Goal: Task Accomplishment & Management: Complete application form

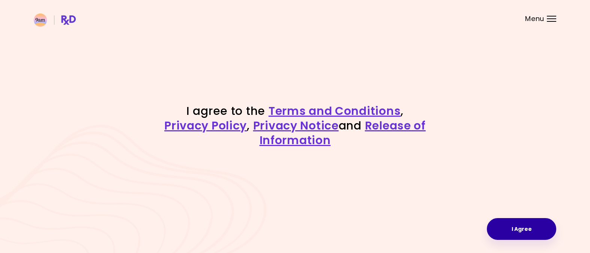
click at [520, 227] on button "I Agree" at bounding box center [521, 229] width 69 height 22
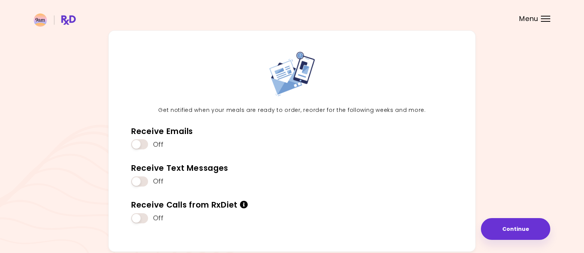
scroll to position [61, 0]
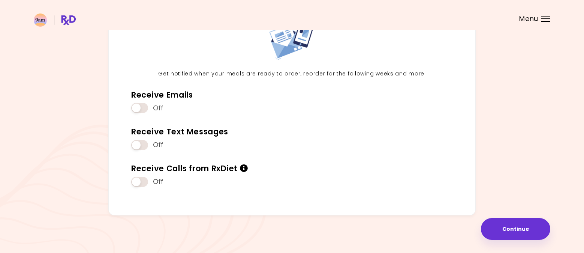
click at [536, 15] on span "Menu" at bounding box center [528, 18] width 19 height 7
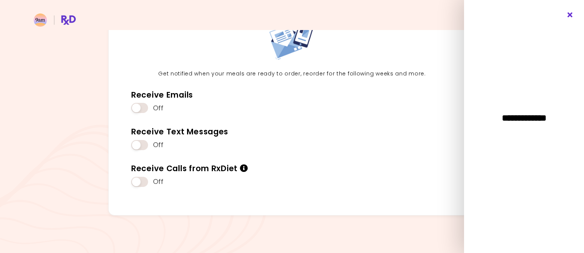
click at [570, 13] on icon "Close" at bounding box center [570, 14] width 7 height 5
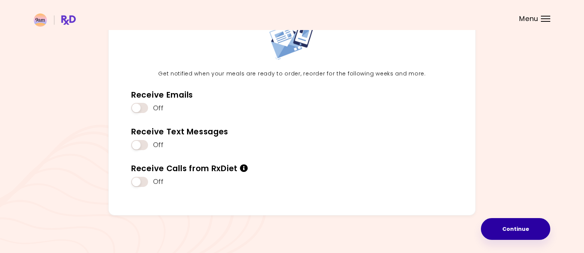
click at [514, 229] on button "Continue" at bounding box center [515, 229] width 69 height 22
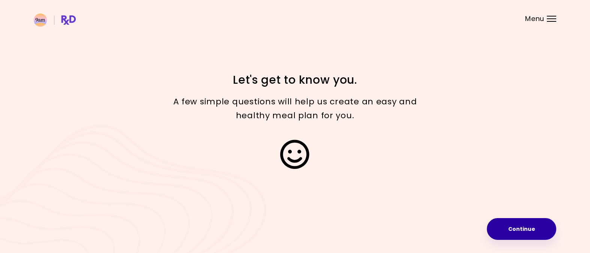
click at [521, 228] on button "Continue" at bounding box center [521, 229] width 69 height 22
